Goal: Information Seeking & Learning: Learn about a topic

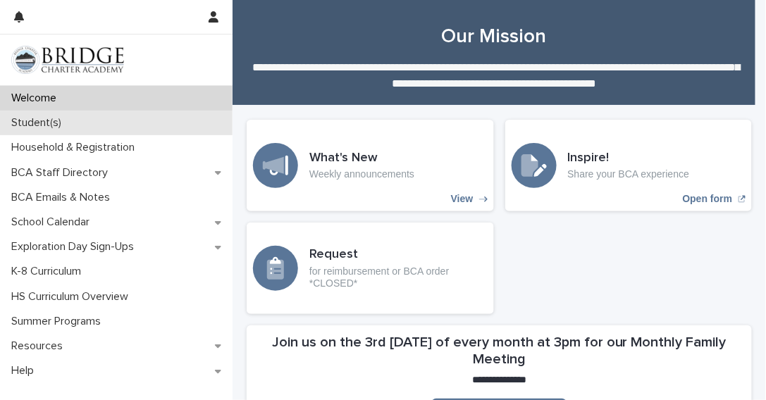
click at [51, 128] on p "Student(s)" at bounding box center [39, 122] width 67 height 13
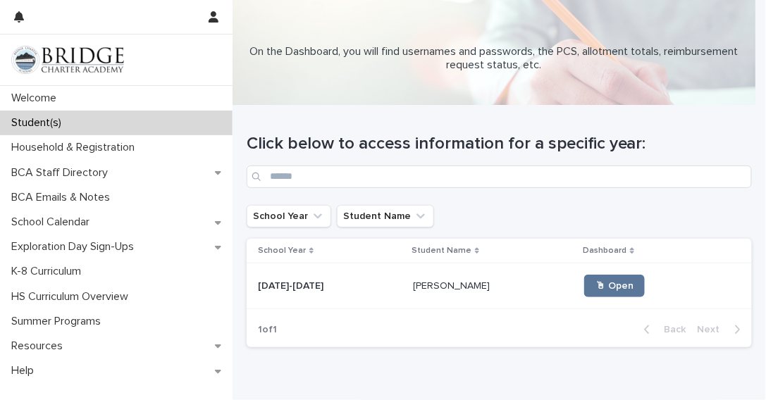
click at [293, 294] on div "2025-2026 2025-2026" at bounding box center [330, 286] width 144 height 23
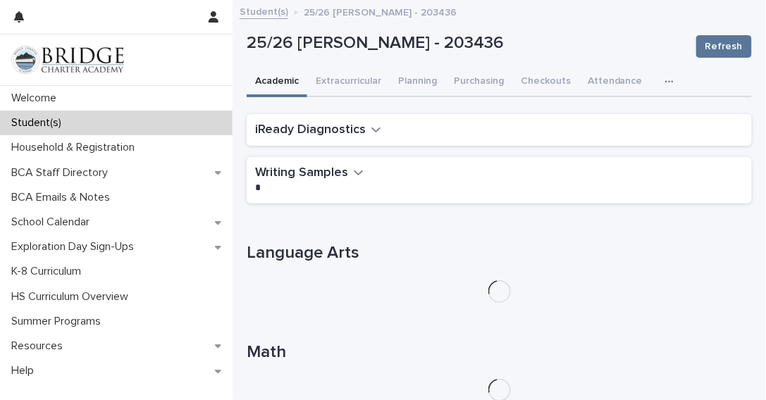
click at [665, 84] on icon "button" at bounding box center [669, 82] width 8 height 10
click at [603, 123] on button "General" at bounding box center [635, 117] width 93 height 21
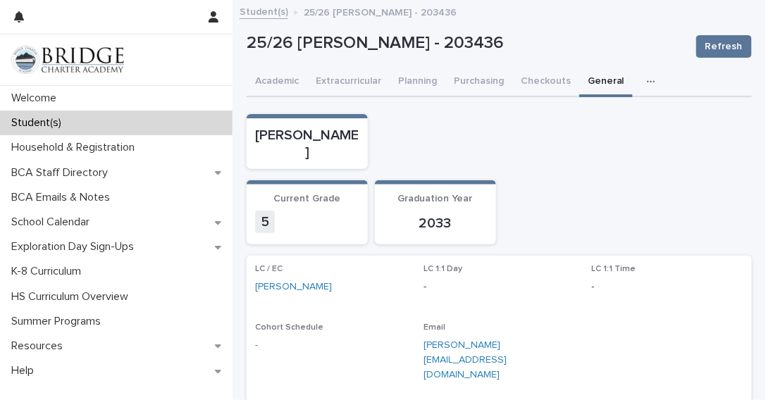
click at [447, 215] on p "2033" at bounding box center [435, 223] width 104 height 17
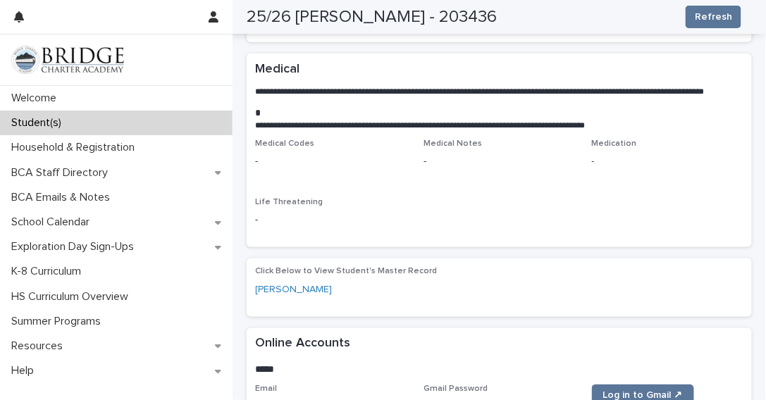
scroll to position [362, 0]
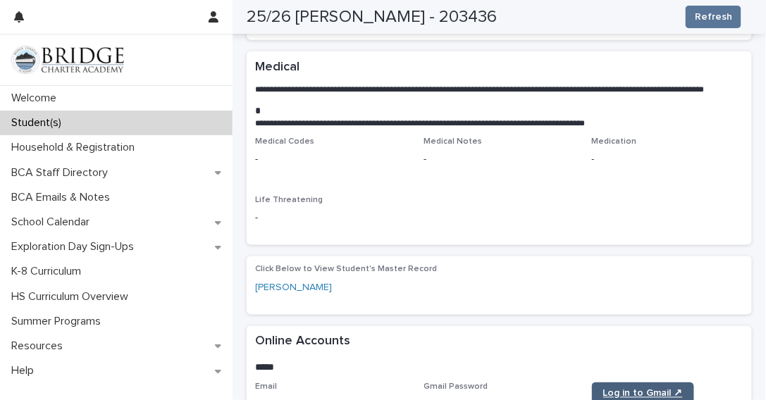
click at [629, 383] on link "Log in to Gmail ↗" at bounding box center [643, 394] width 102 height 23
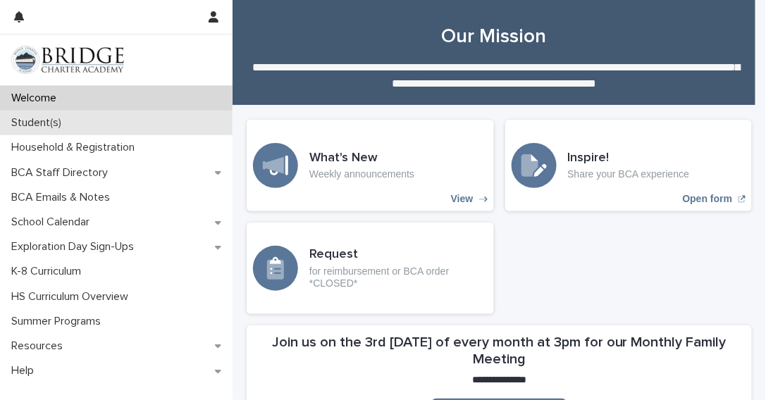
click at [49, 128] on p "Student(s)" at bounding box center [39, 122] width 67 height 13
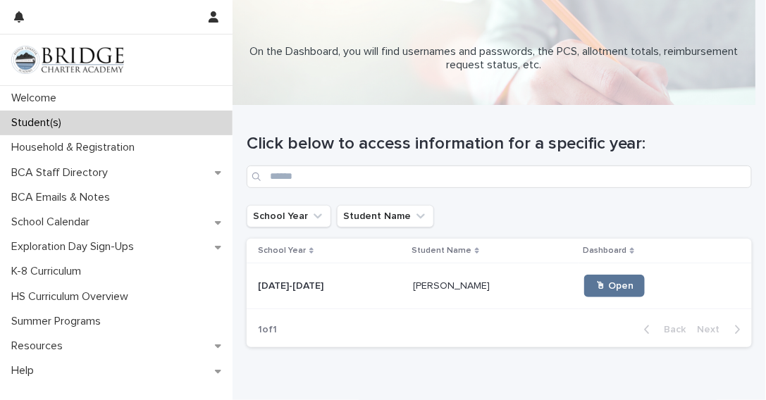
scroll to position [68, 0]
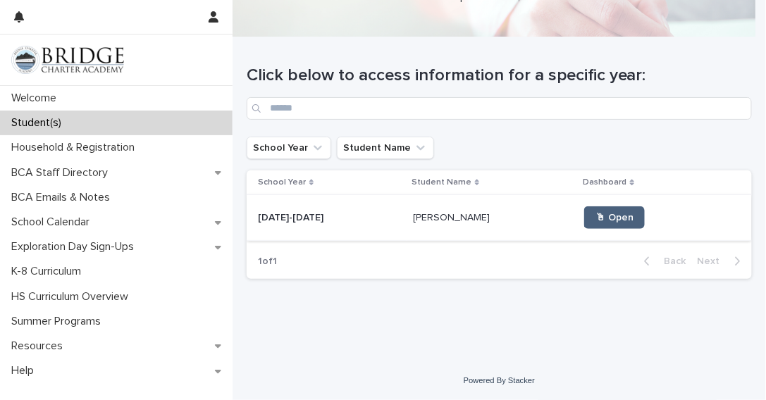
click at [588, 226] on link "🖱 Open" at bounding box center [614, 217] width 61 height 23
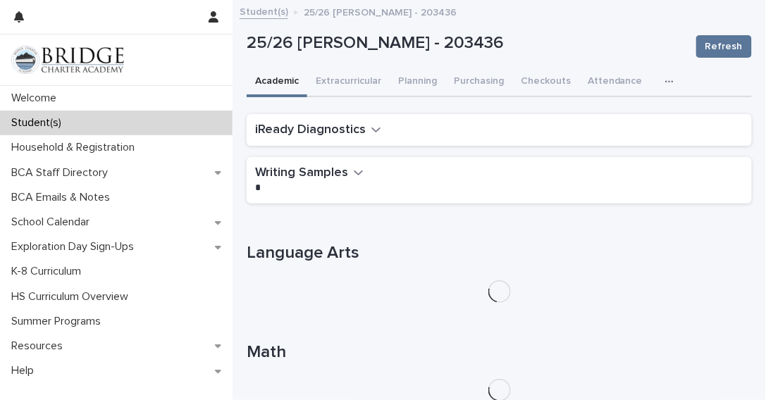
click at [665, 80] on icon "button" at bounding box center [669, 81] width 8 height 2
click at [602, 122] on button "General" at bounding box center [635, 117] width 93 height 21
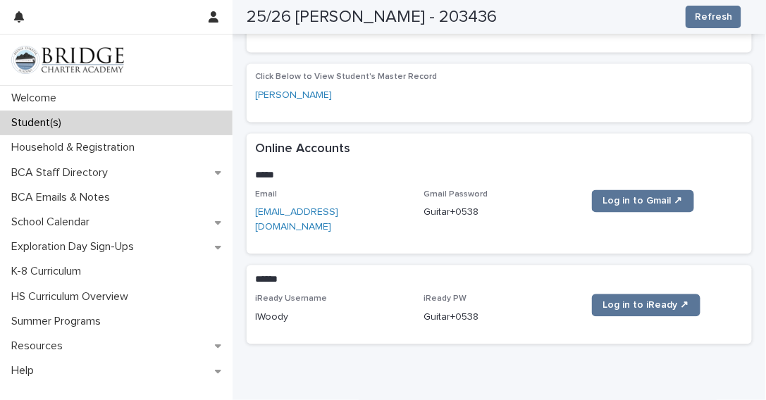
scroll to position [559, 0]
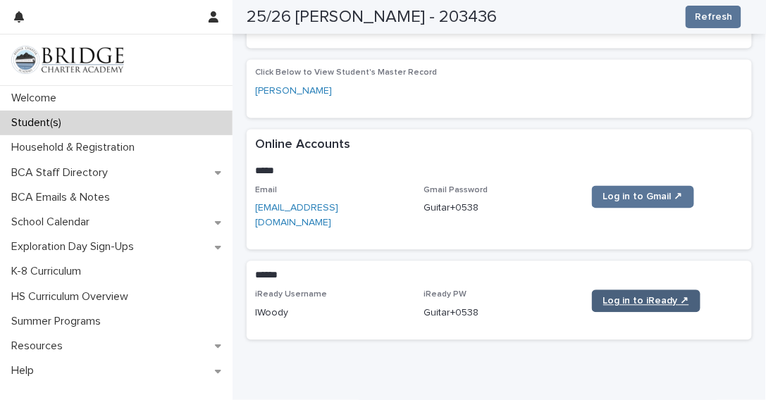
click at [628, 297] on span "Log in to iReady ↗" at bounding box center [646, 302] width 86 height 10
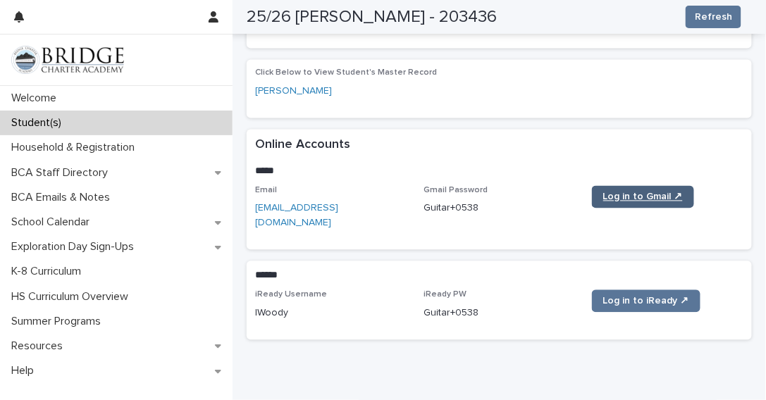
click at [637, 192] on span "Log in to Gmail ↗" at bounding box center [643, 197] width 80 height 10
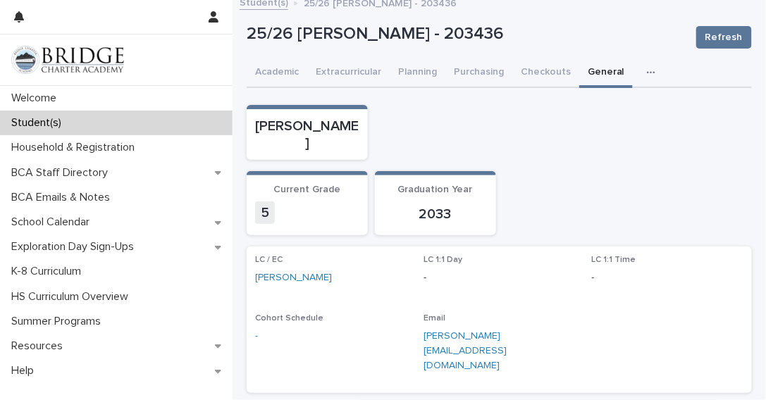
scroll to position [0, 0]
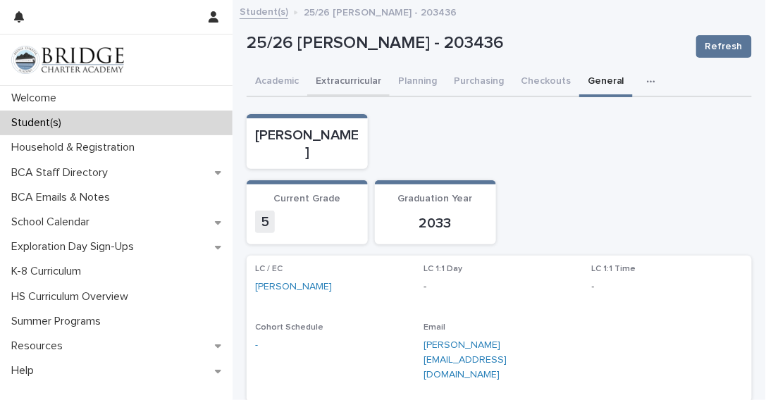
click at [337, 84] on button "Extracurricular" at bounding box center [348, 83] width 82 height 30
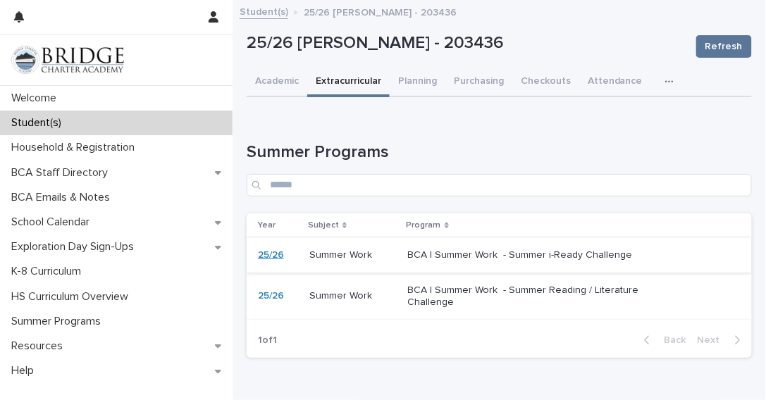
click at [273, 254] on link "25/26" at bounding box center [271, 255] width 26 height 12
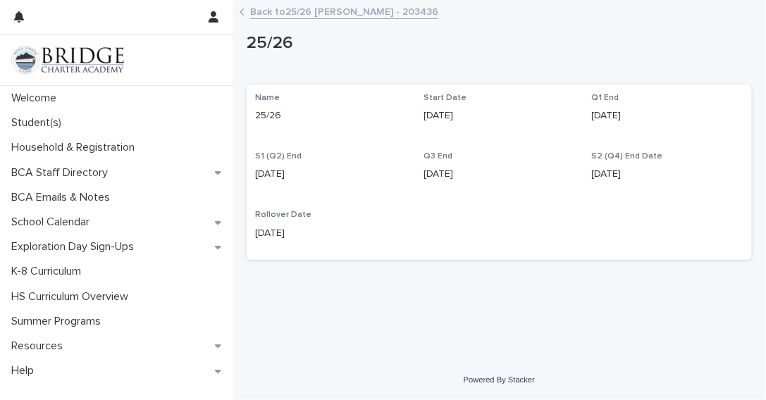
click at [271, 43] on p "25/26" at bounding box center [496, 43] width 499 height 20
click at [261, 40] on p "25/26" at bounding box center [496, 43] width 499 height 20
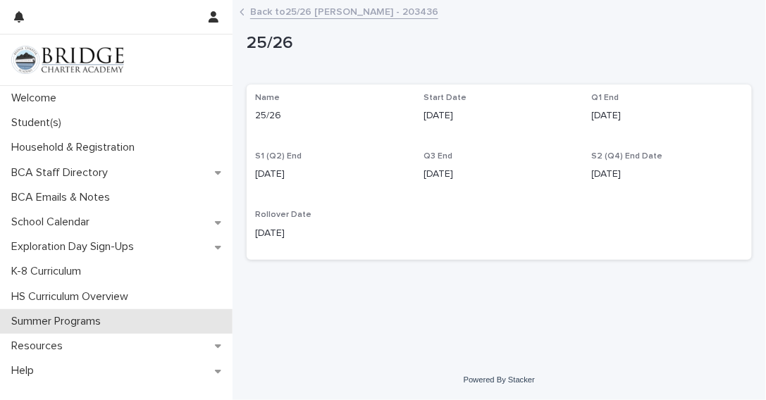
click at [81, 326] on p "Summer Programs" at bounding box center [59, 321] width 106 height 13
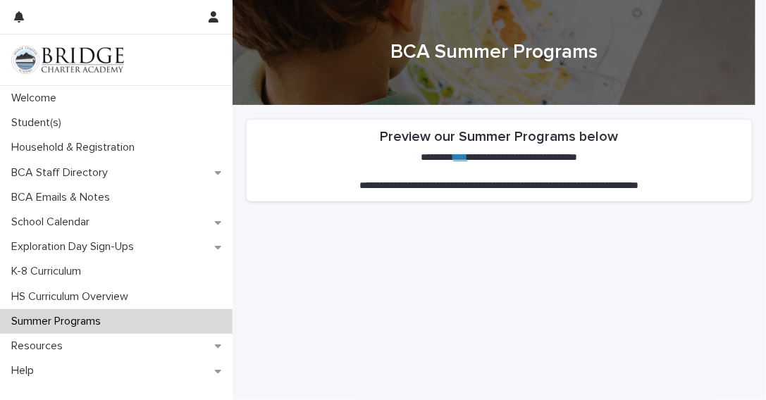
click at [454, 162] on link "****" at bounding box center [461, 157] width 14 height 10
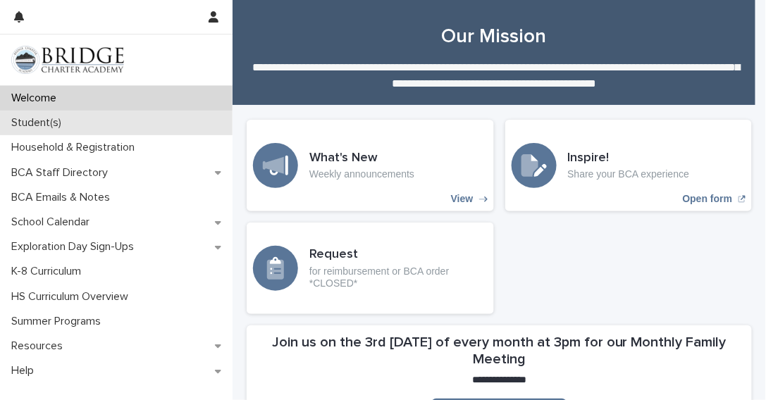
click at [46, 128] on p "Student(s)" at bounding box center [39, 122] width 67 height 13
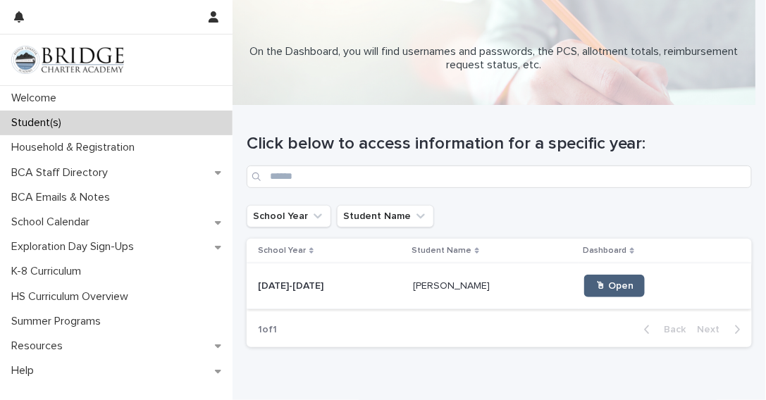
click at [595, 285] on span "🖱 Open" at bounding box center [614, 286] width 38 height 10
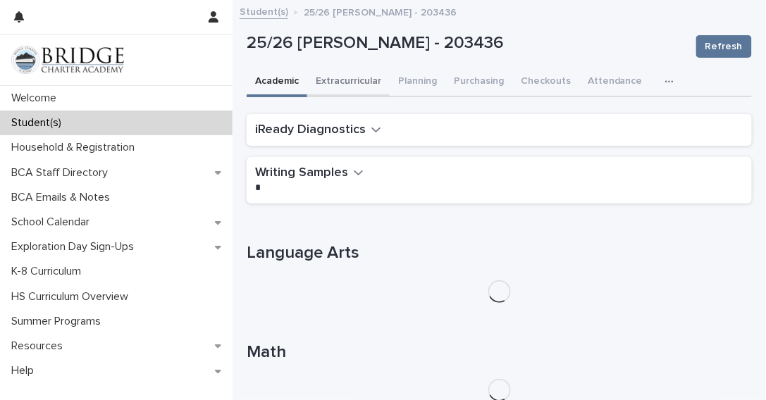
click at [369, 87] on button "Extracurricular" at bounding box center [348, 83] width 82 height 30
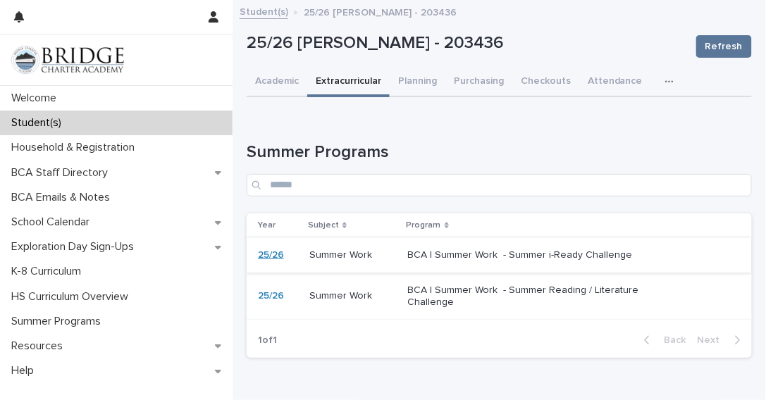
click at [276, 260] on link "25/26" at bounding box center [271, 255] width 26 height 12
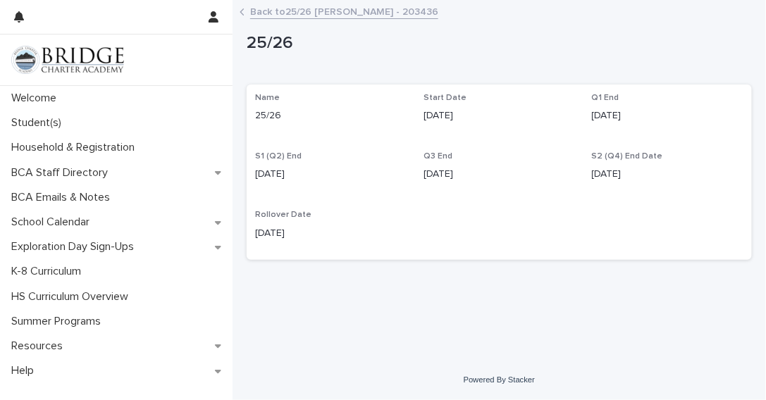
click at [319, 16] on link "Back to 25/26 [PERSON_NAME] - 203436" at bounding box center [344, 11] width 188 height 16
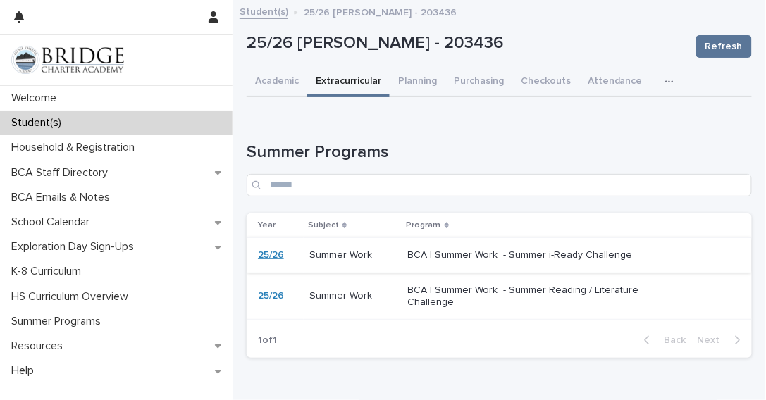
click at [269, 256] on link "25/26" at bounding box center [271, 255] width 26 height 12
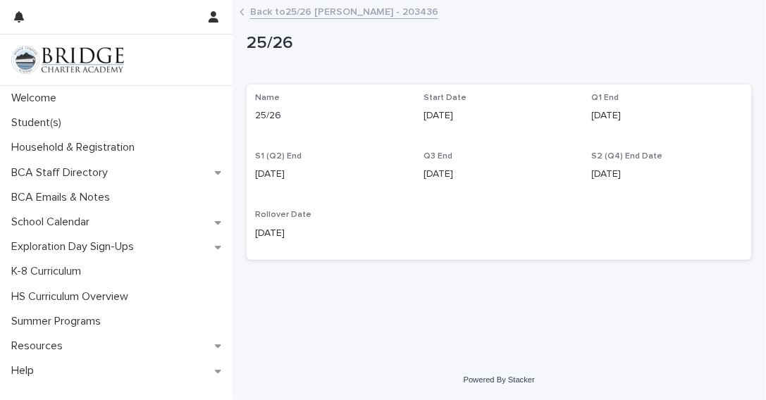
click at [251, 13] on link "Back to 25/26 [PERSON_NAME] - 203436" at bounding box center [344, 11] width 188 height 16
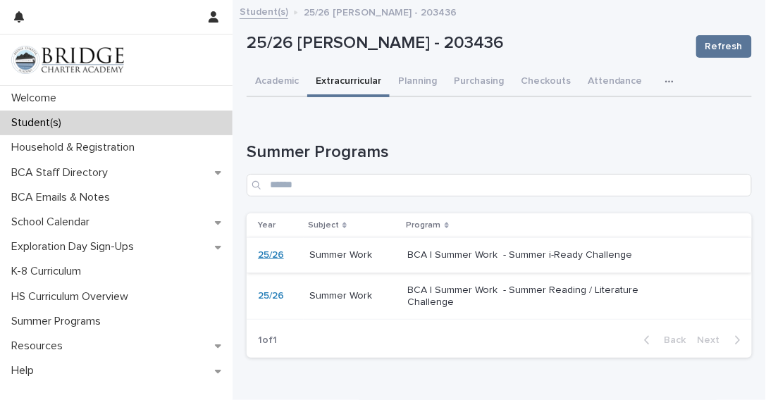
click at [269, 257] on link "25/26" at bounding box center [271, 255] width 26 height 12
click at [268, 256] on link "25/26" at bounding box center [271, 255] width 26 height 12
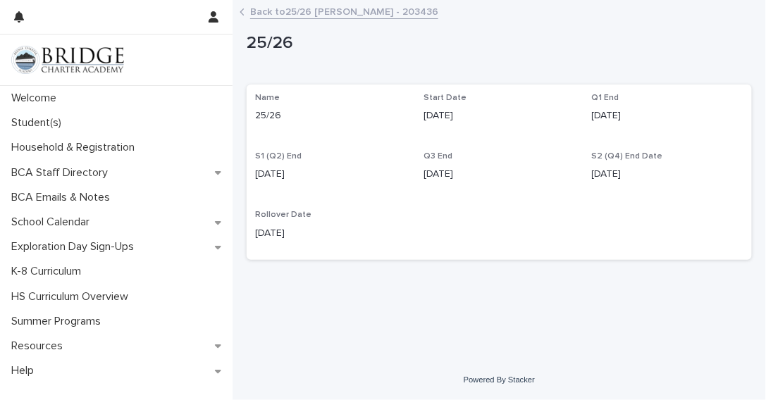
click at [418, 317] on div "Loading... Saving… Loading... Saving… 25/26 25/26 Sorry, there was an error sav…" at bounding box center [499, 166] width 519 height 316
click at [206, 12] on button "button" at bounding box center [213, 17] width 27 height 34
click at [44, 102] on div at bounding box center [383, 200] width 766 height 400
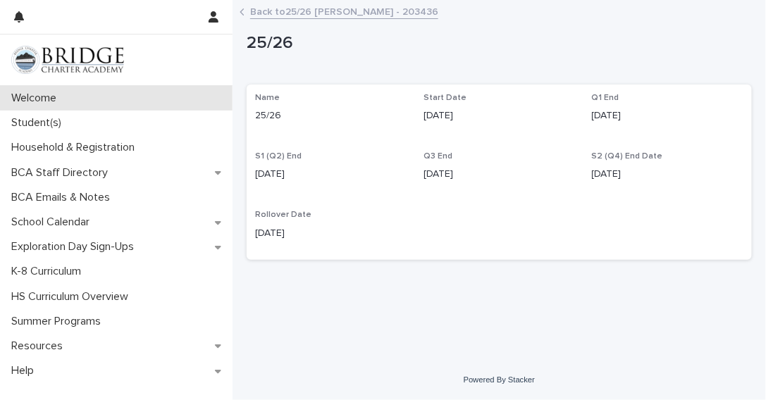
click at [47, 106] on div "Welcome" at bounding box center [116, 98] width 232 height 25
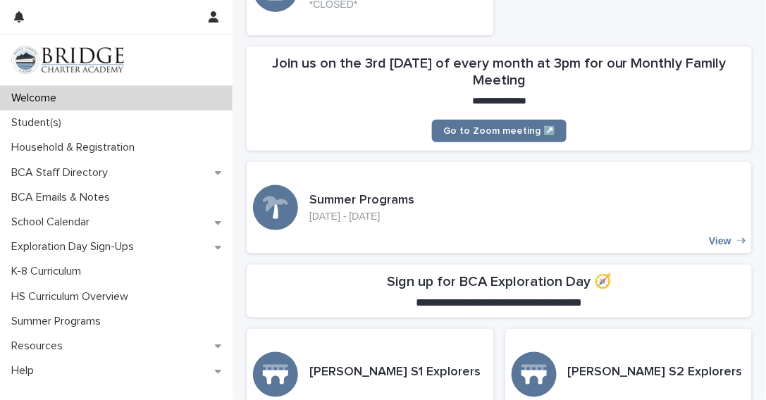
scroll to position [284, 0]
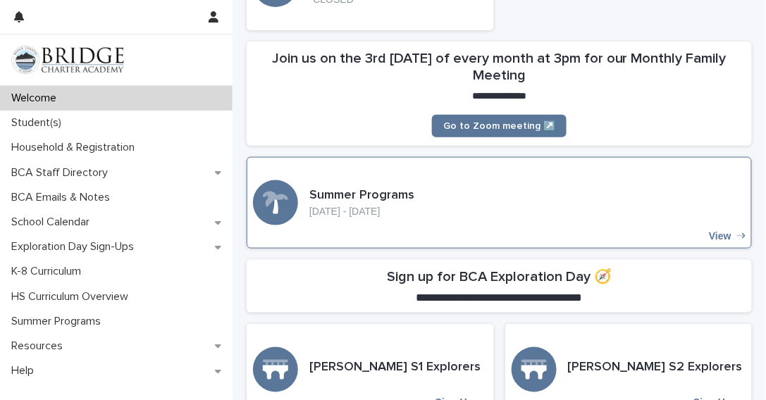
click at [711, 237] on p "View" at bounding box center [720, 236] width 23 height 12
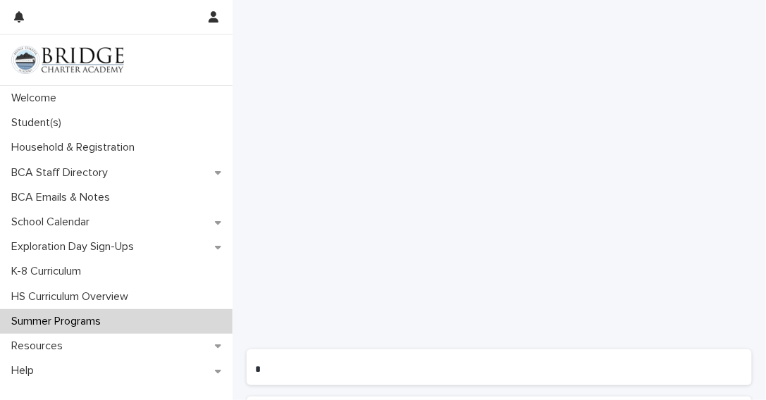
scroll to position [499, 0]
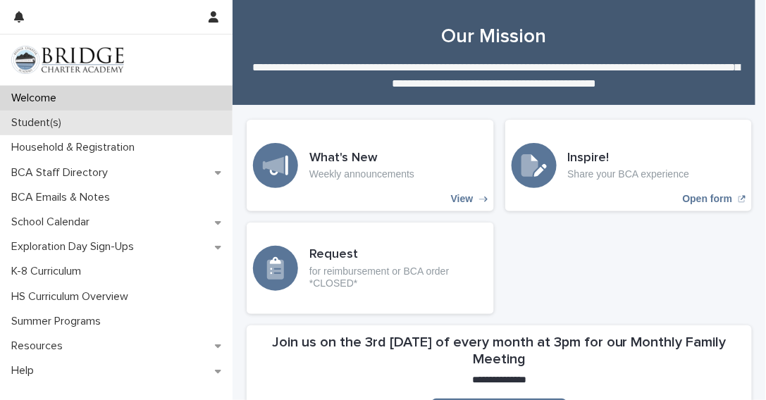
click at [49, 130] on p "Student(s)" at bounding box center [39, 122] width 67 height 13
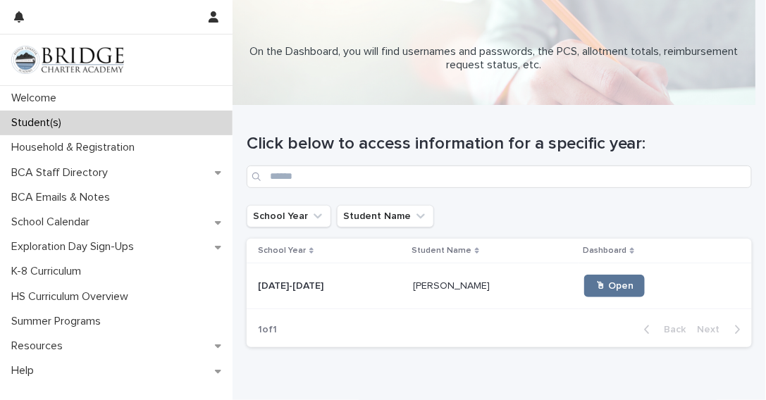
click at [297, 287] on p "[DATE]-[DATE]" at bounding box center [292, 285] width 68 height 15
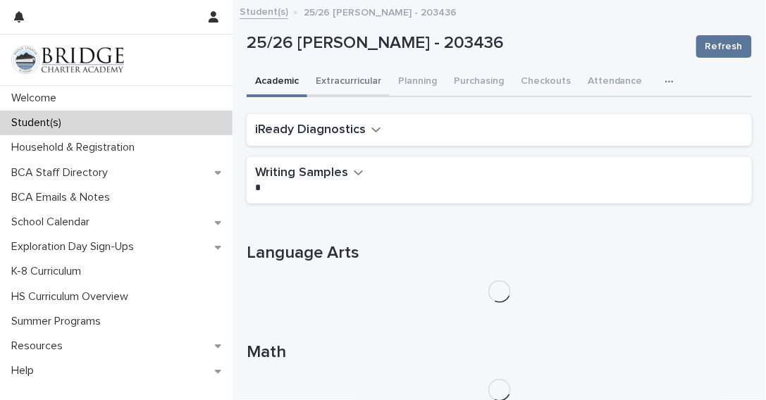
click at [354, 85] on button "Extracurricular" at bounding box center [348, 83] width 82 height 30
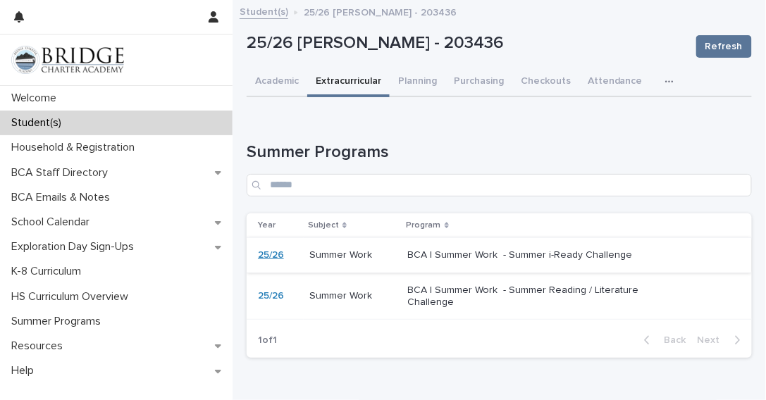
click at [262, 258] on link "25/26" at bounding box center [271, 255] width 26 height 12
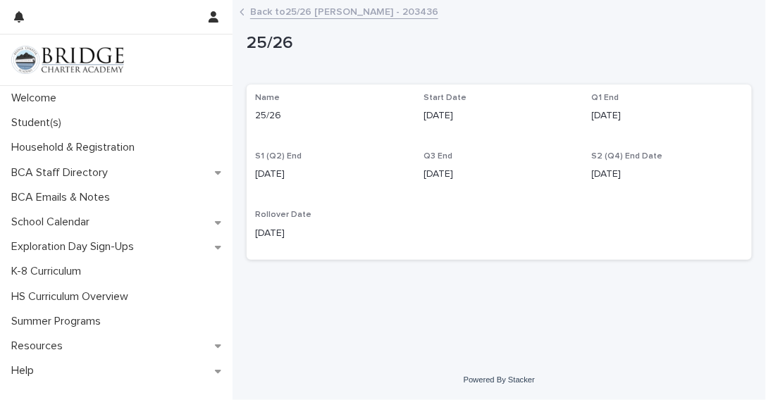
click at [468, 292] on div "Loading... Saving… Loading... Saving… 25/26 25/26 Sorry, there was an error sav…" at bounding box center [499, 166] width 519 height 316
click at [213, 22] on icon "button" at bounding box center [214, 16] width 10 height 11
click at [15, 18] on div at bounding box center [383, 200] width 766 height 400
click at [20, 20] on icon "button" at bounding box center [19, 16] width 10 height 11
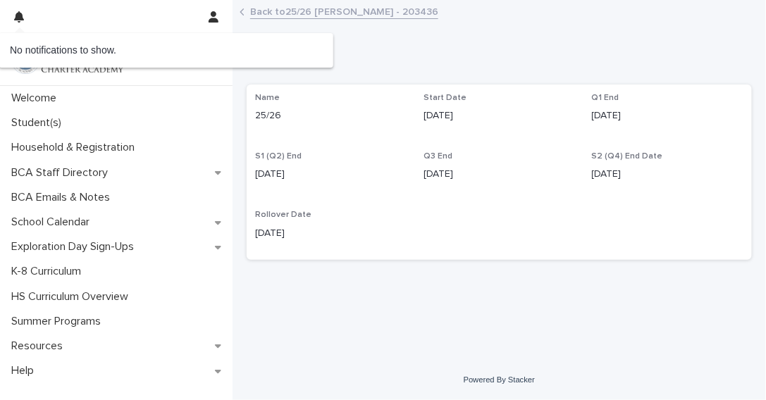
click at [397, 327] on div "Loading... Saving… Loading... Saving… 25/26 25/26 Sorry, there was an error sav…" at bounding box center [498, 184] width 533 height 352
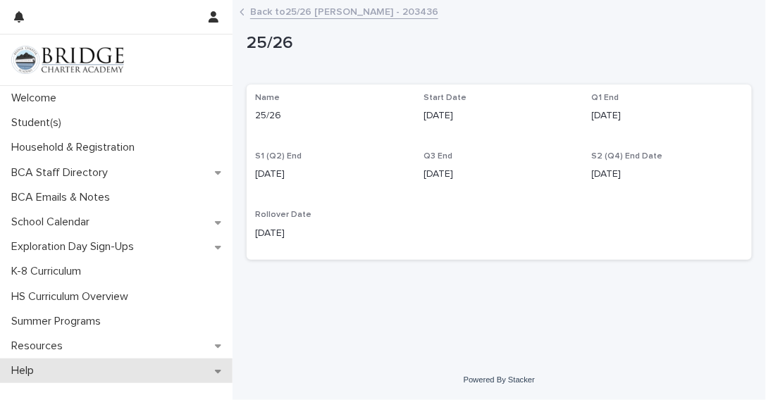
click at [31, 376] on p "Help" at bounding box center [25, 370] width 39 height 13
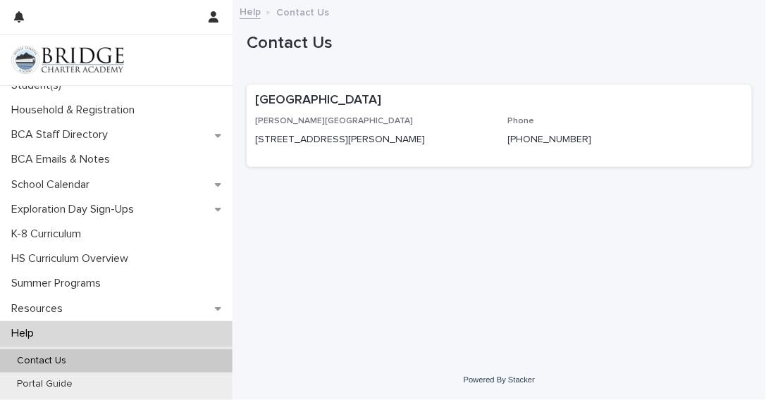
scroll to position [58, 0]
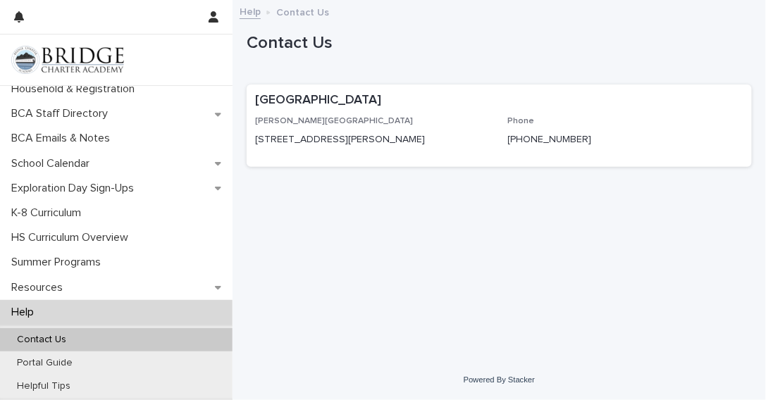
click at [65, 350] on div "Contact Us" at bounding box center [116, 339] width 232 height 23
click at [94, 342] on div "Contact Us" at bounding box center [116, 339] width 232 height 23
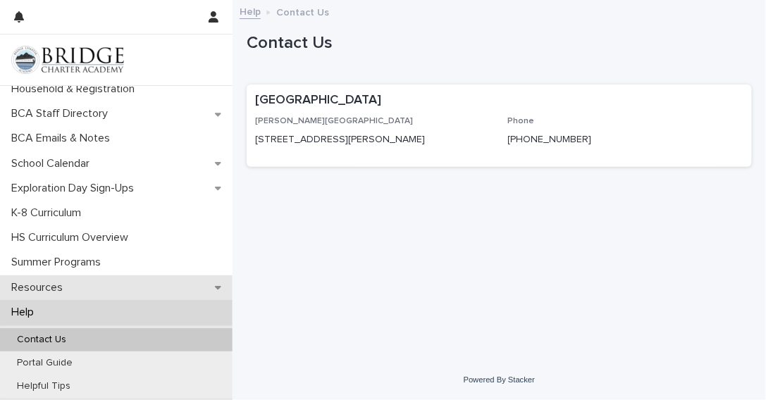
click at [81, 290] on div "Resources" at bounding box center [116, 287] width 232 height 25
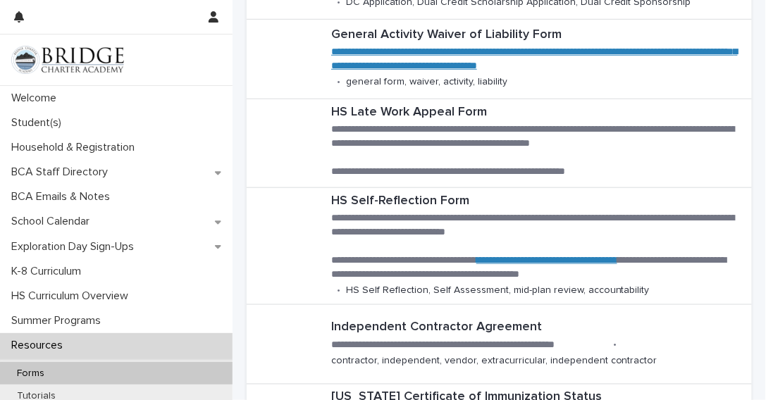
scroll to position [254, 0]
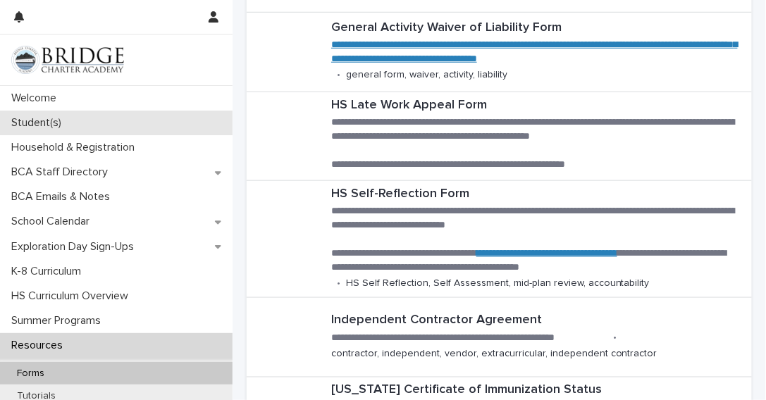
click at [52, 131] on div "Student(s)" at bounding box center [116, 123] width 232 height 25
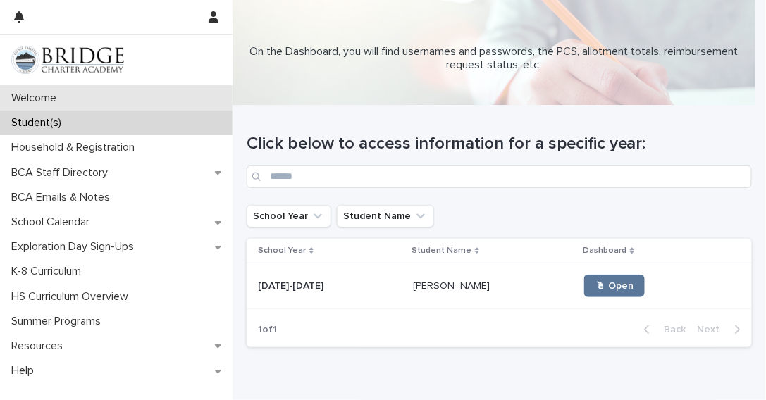
click at [42, 104] on p "Welcome" at bounding box center [37, 98] width 62 height 13
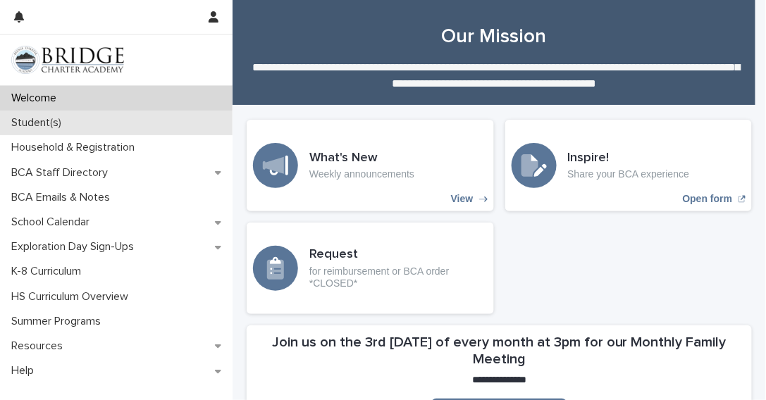
click at [50, 130] on p "Student(s)" at bounding box center [39, 122] width 67 height 13
